Goal: Information Seeking & Learning: Learn about a topic

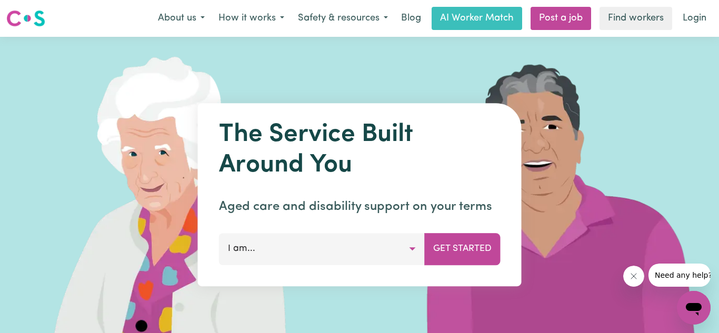
click at [411, 252] on button "I am..." at bounding box center [322, 249] width 206 height 32
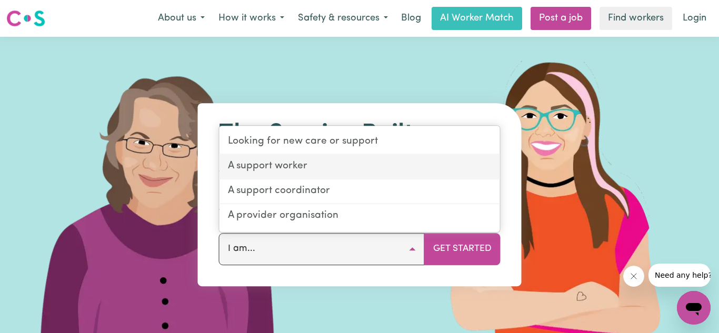
click at [349, 163] on link "A support worker" at bounding box center [360, 167] width 281 height 25
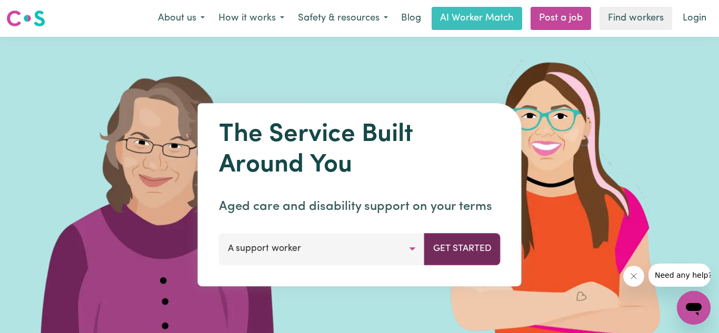
click at [469, 258] on button "Get Started" at bounding box center [462, 249] width 76 height 32
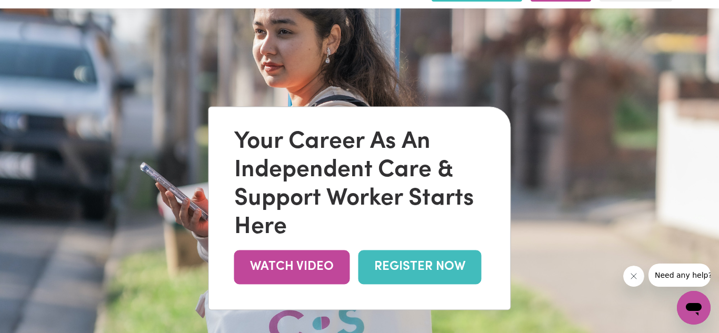
scroll to position [28, 0]
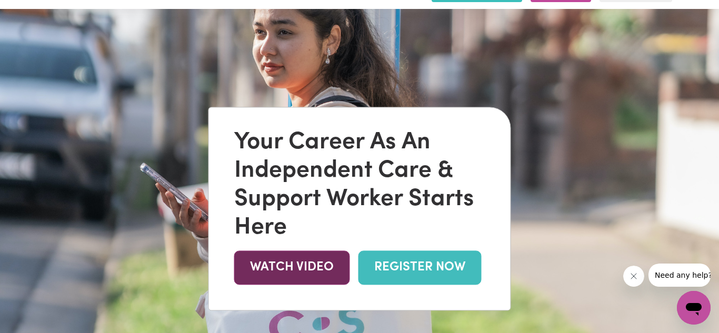
click at [300, 269] on link "WATCH VIDEO" at bounding box center [292, 268] width 116 height 34
